Goal: Transaction & Acquisition: Book appointment/travel/reservation

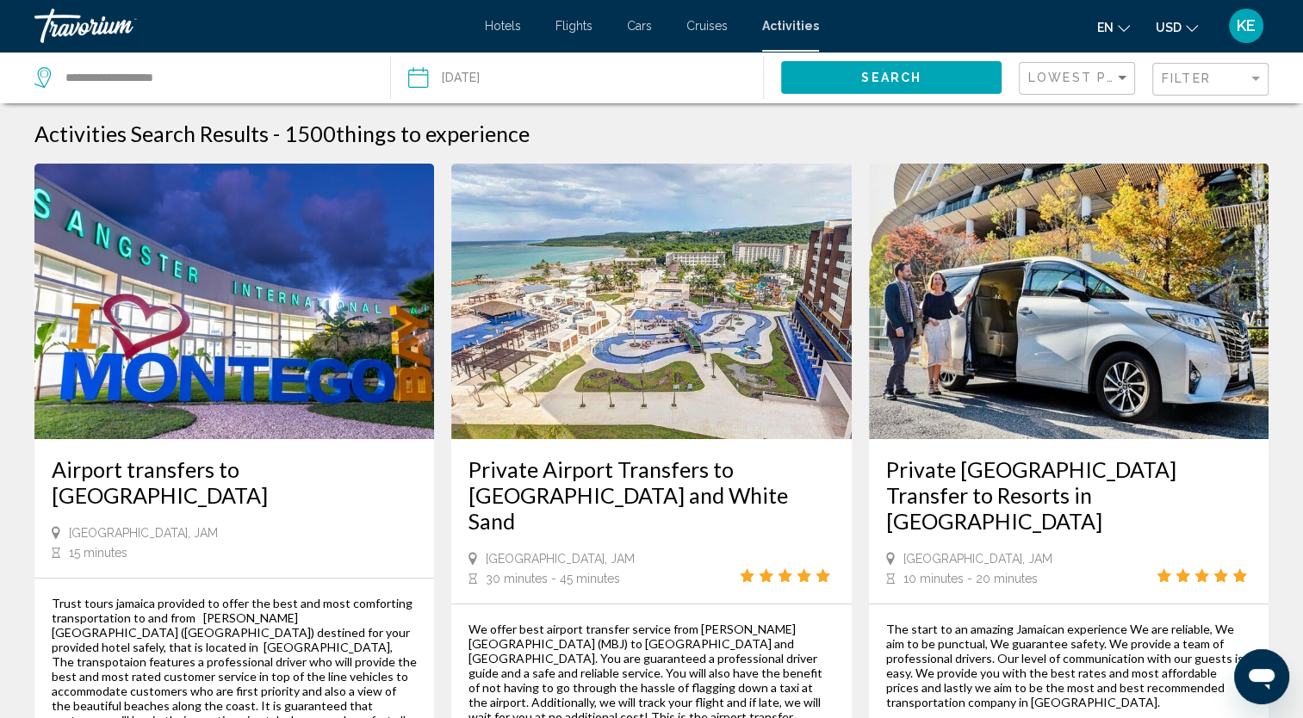
click at [632, 29] on span "Cars" at bounding box center [639, 26] width 25 height 14
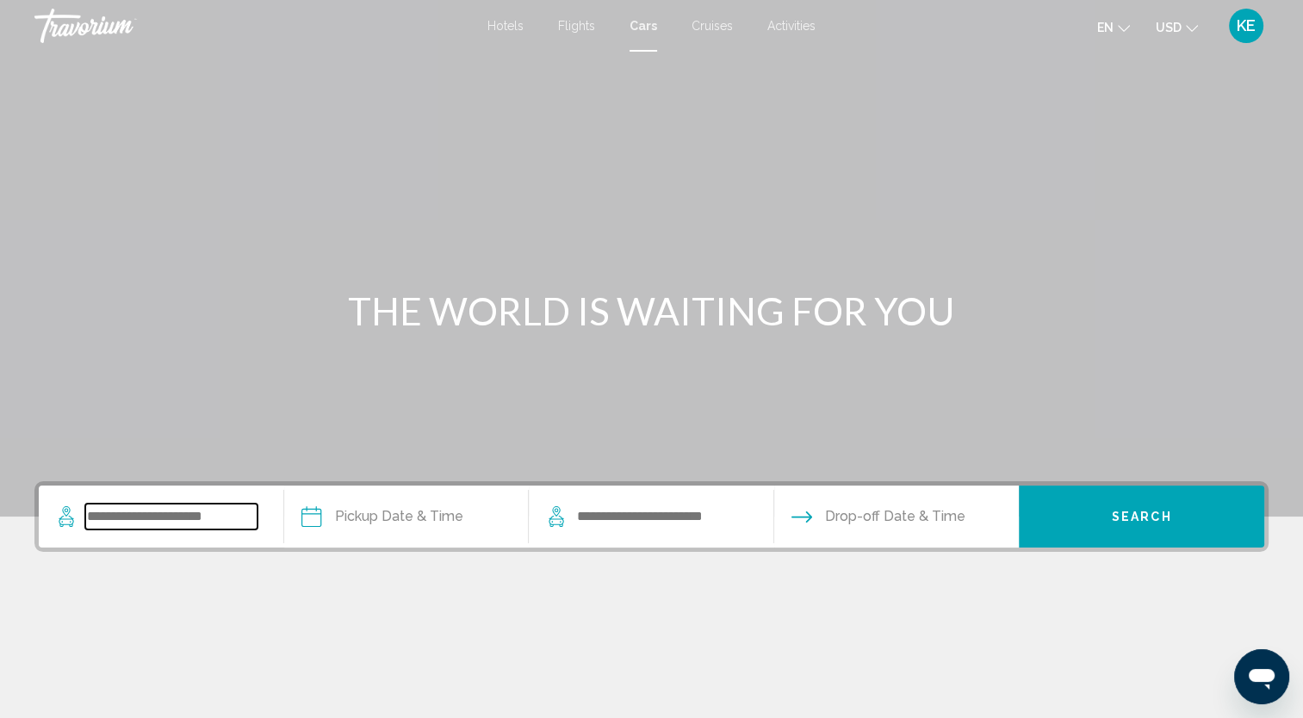
click at [203, 512] on input "Search widget" at bounding box center [171, 517] width 172 height 26
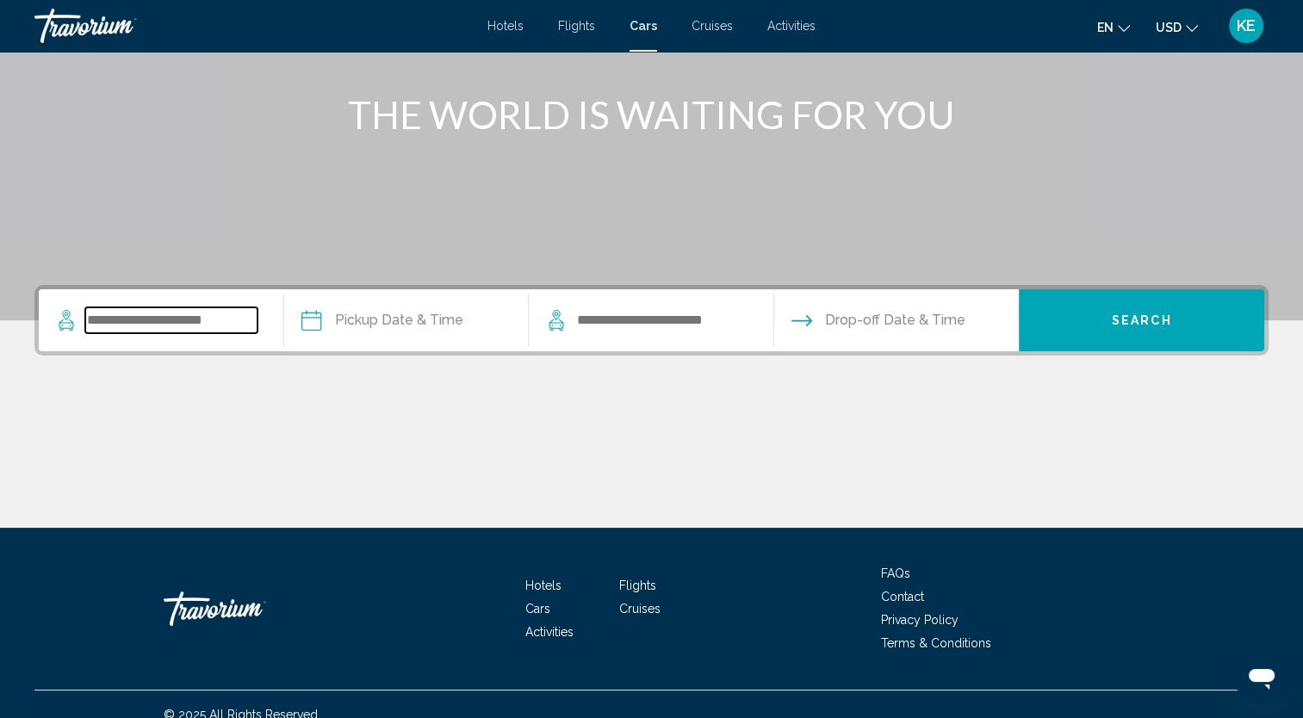
scroll to position [216, 0]
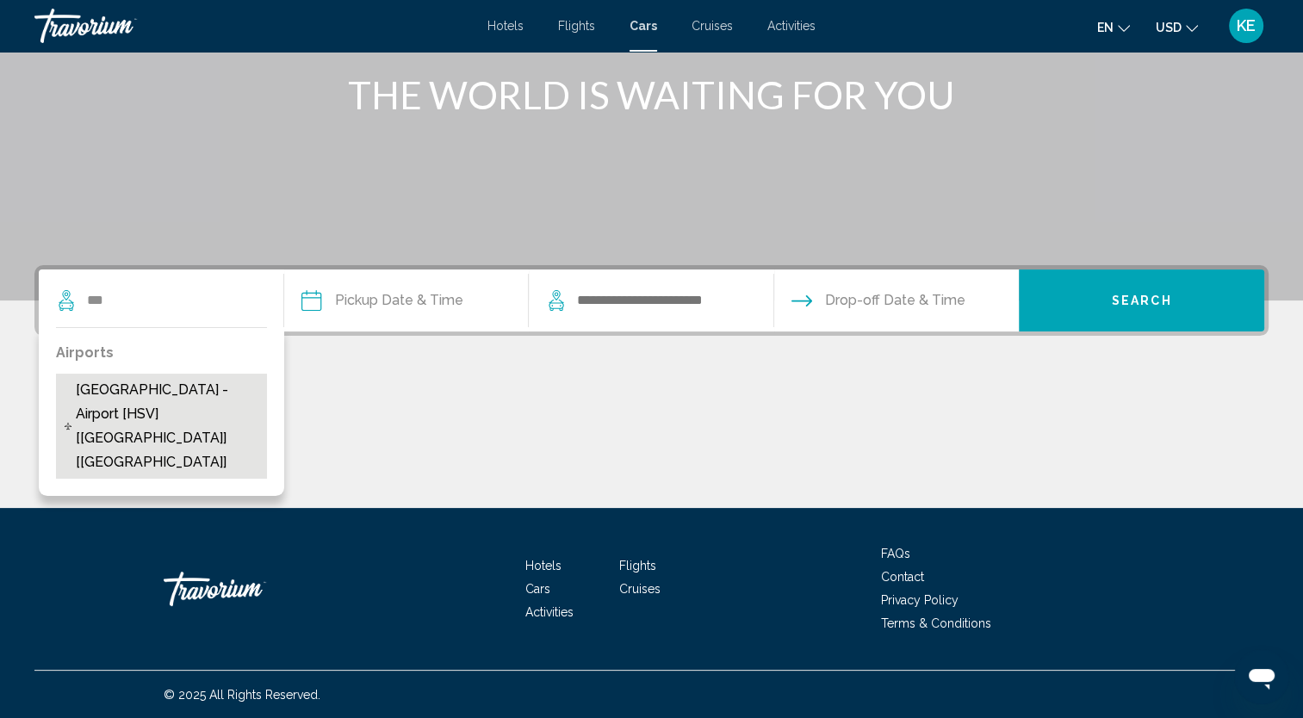
click at [214, 398] on span "Huntsville - Airport [HSV] [AL] [US]" at bounding box center [167, 426] width 183 height 96
type input "**********"
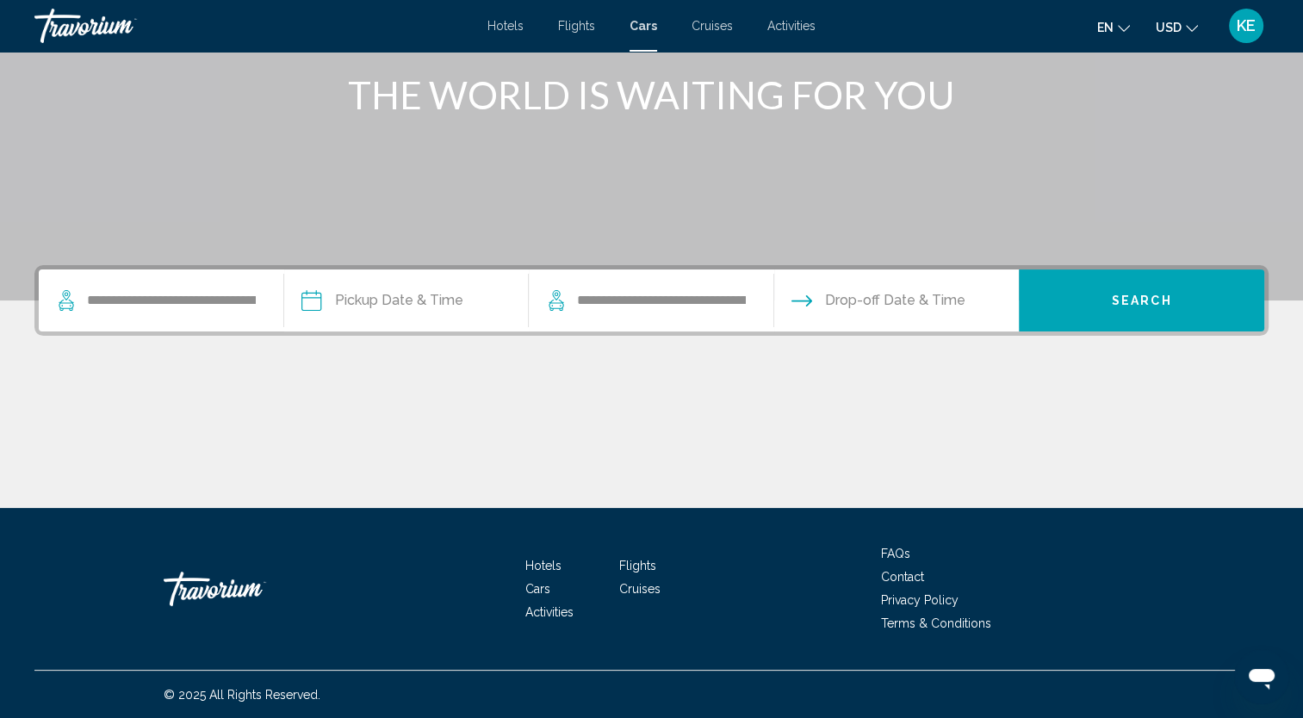
click at [388, 305] on input "Pickup date" at bounding box center [406, 303] width 252 height 67
